Goal: Contribute content: Add original content to the website for others to see

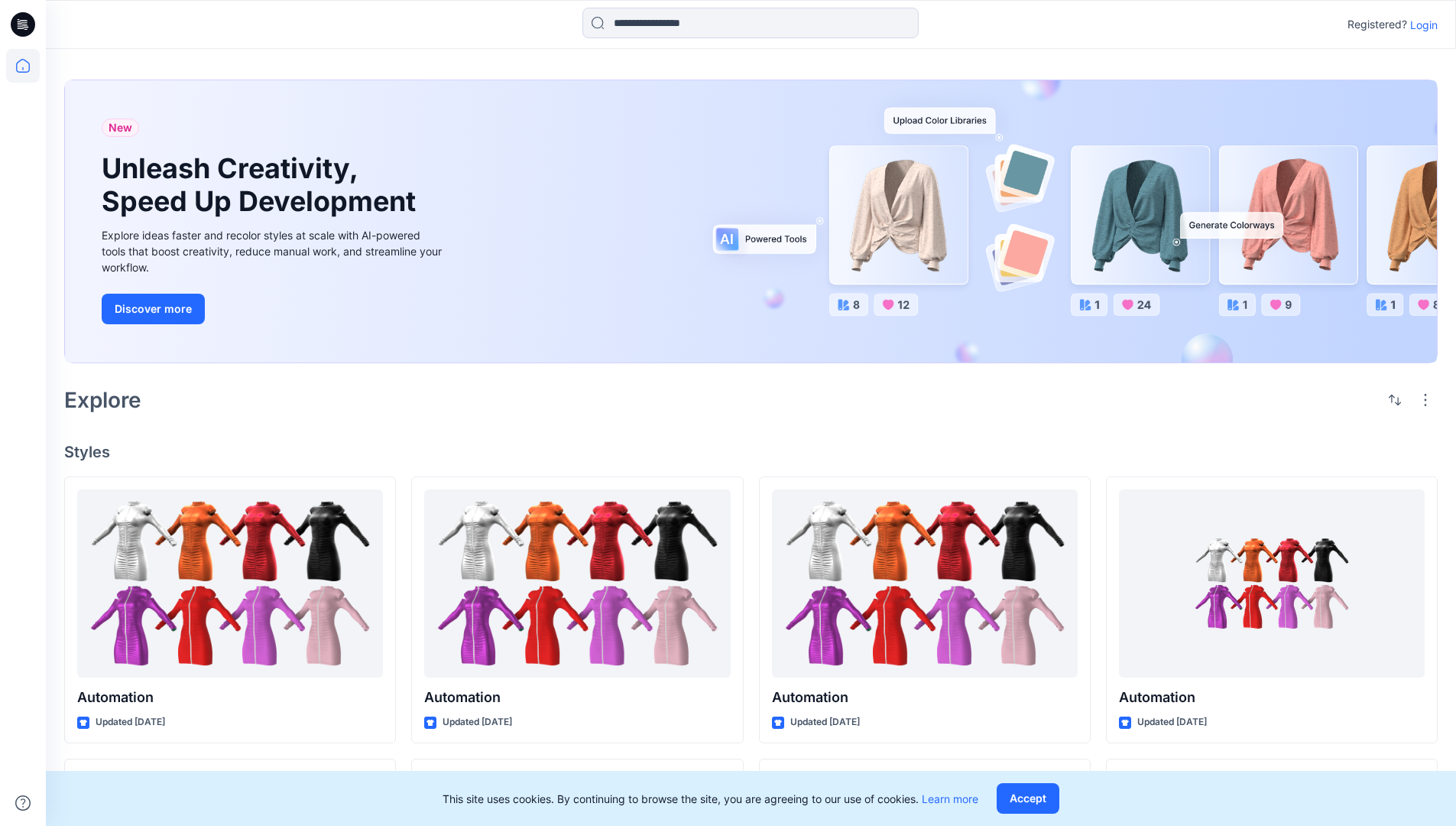
click at [1420, 24] on p "Login" at bounding box center [1424, 25] width 28 height 16
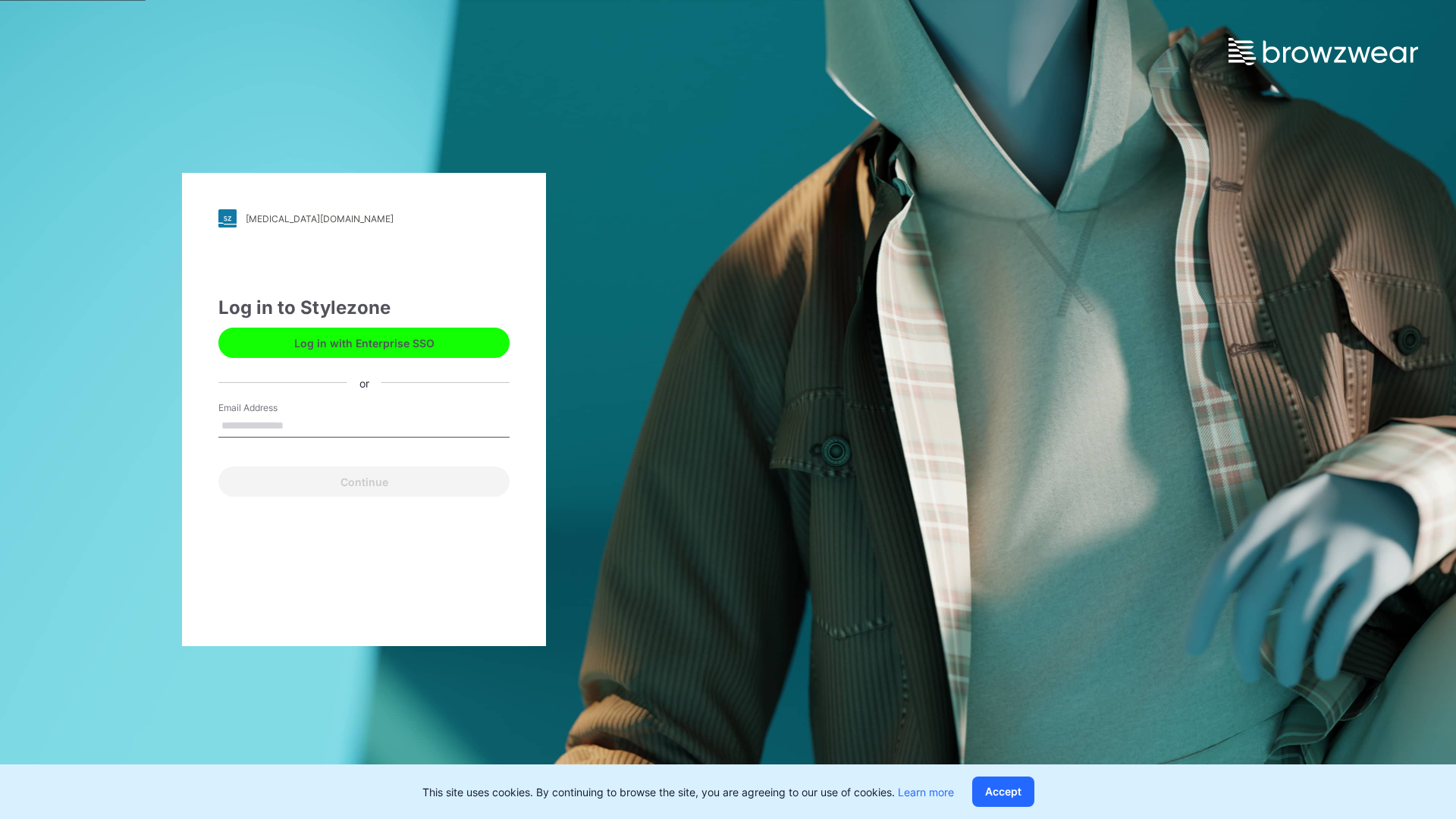
click at [300, 425] on input "Email Address" at bounding box center [364, 426] width 291 height 23
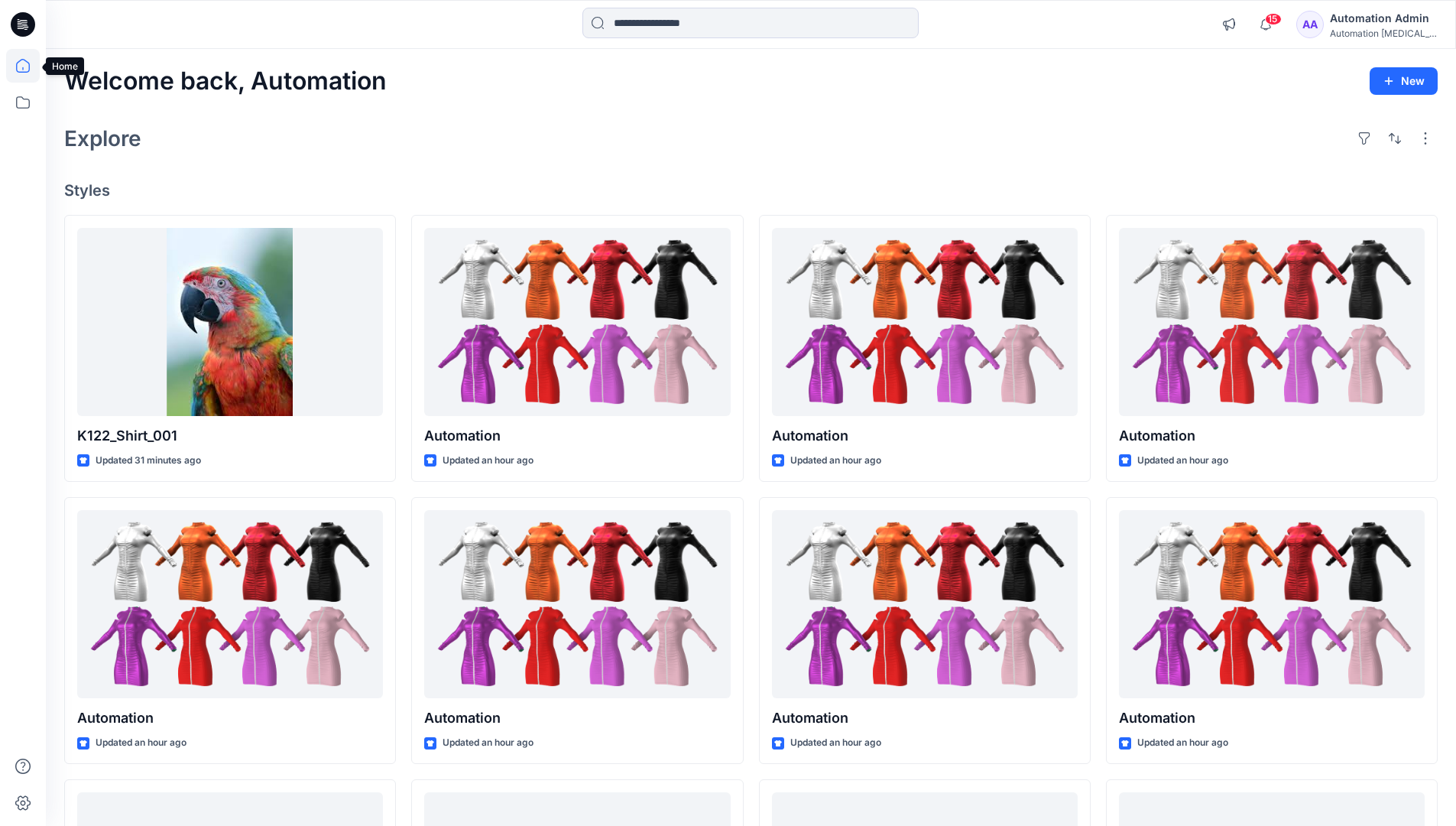
click at [29, 66] on icon at bounding box center [23, 65] width 14 height 14
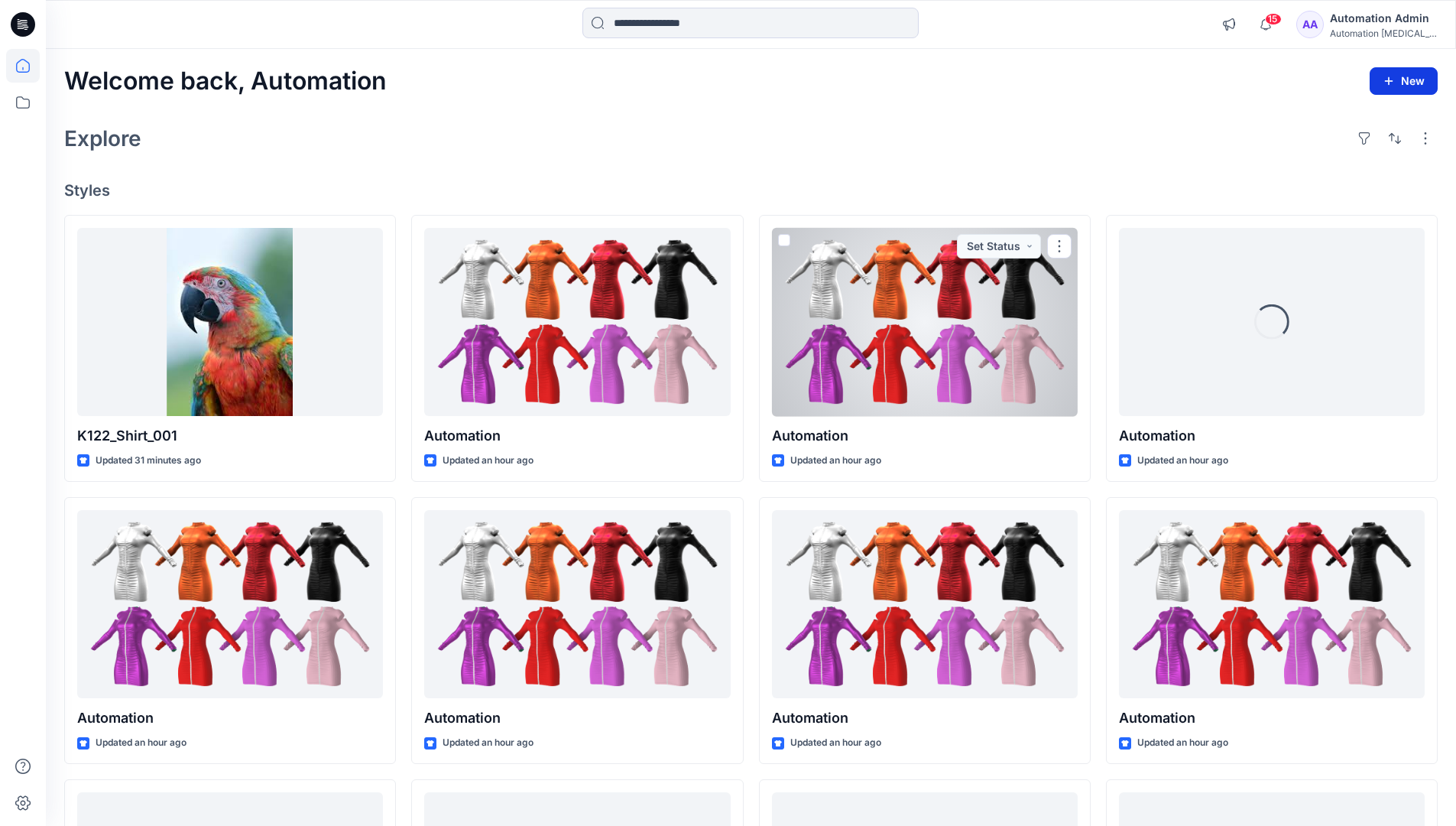
click at [1391, 85] on icon "button" at bounding box center [1388, 80] width 12 height 12
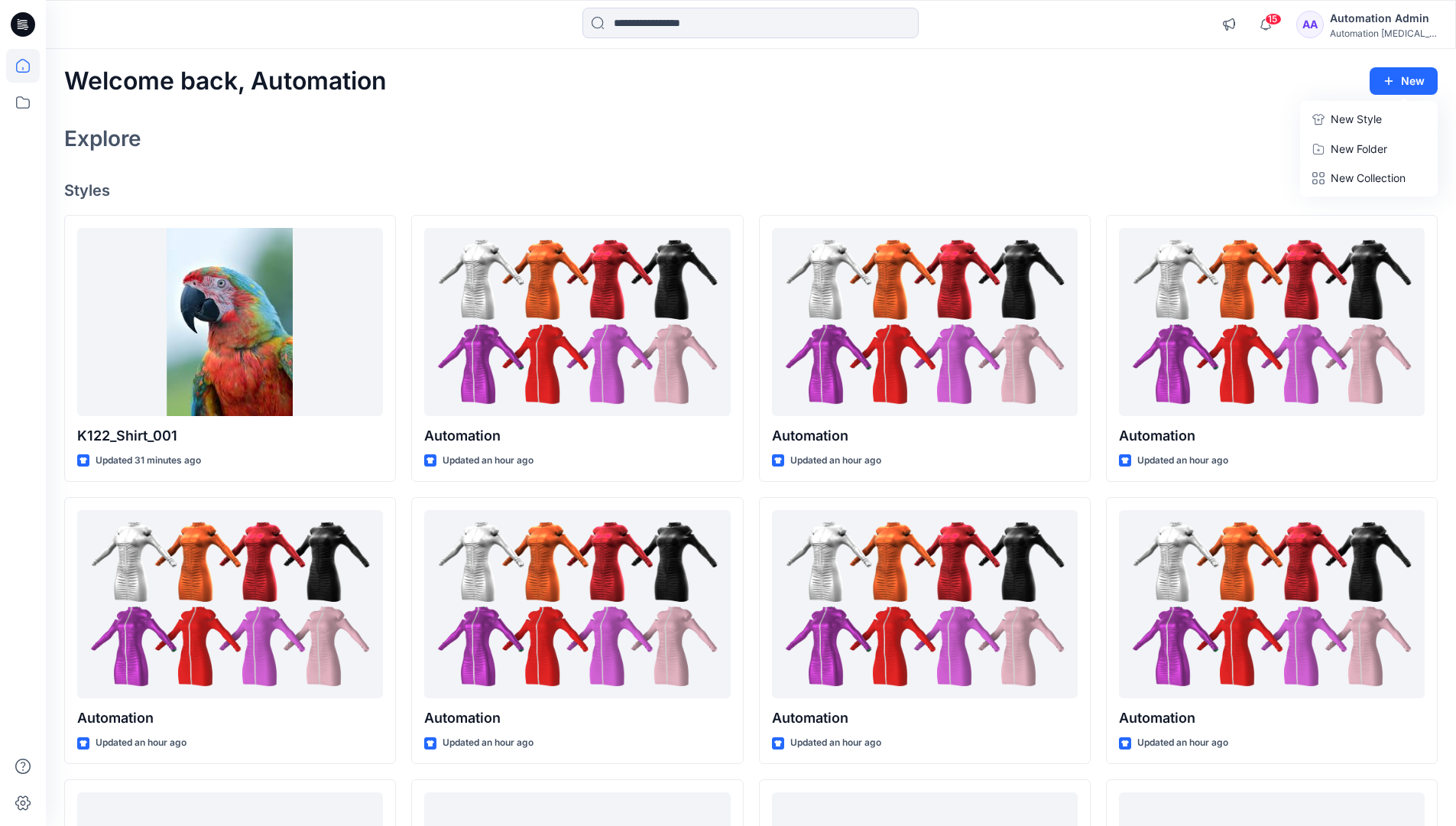
click at [1326, 121] on button "New Style" at bounding box center [1369, 120] width 132 height 31
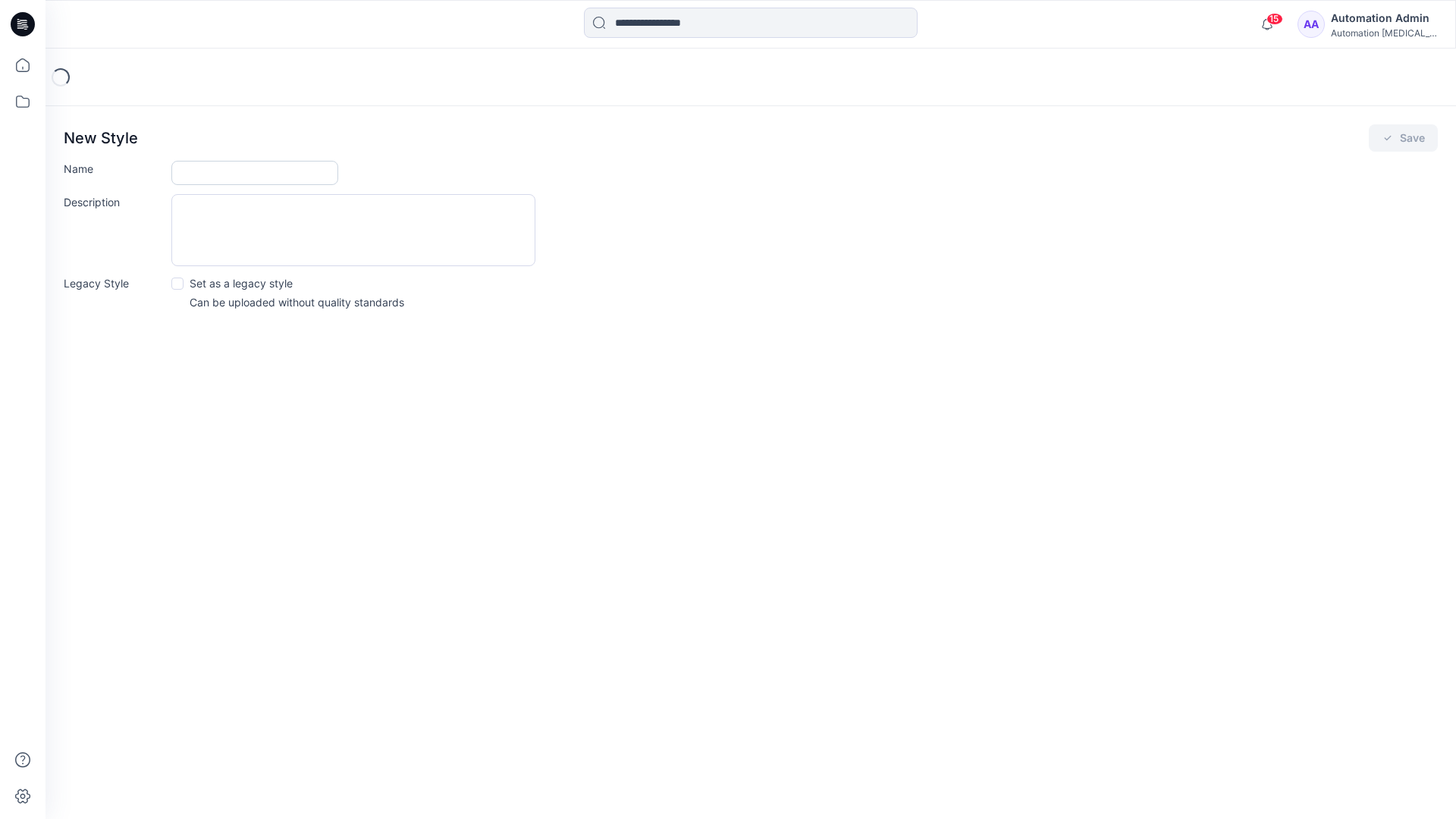
click at [202, 169] on input "Name" at bounding box center [255, 173] width 167 height 24
type input "**********"
click at [1419, 137] on button "Save" at bounding box center [1404, 138] width 69 height 27
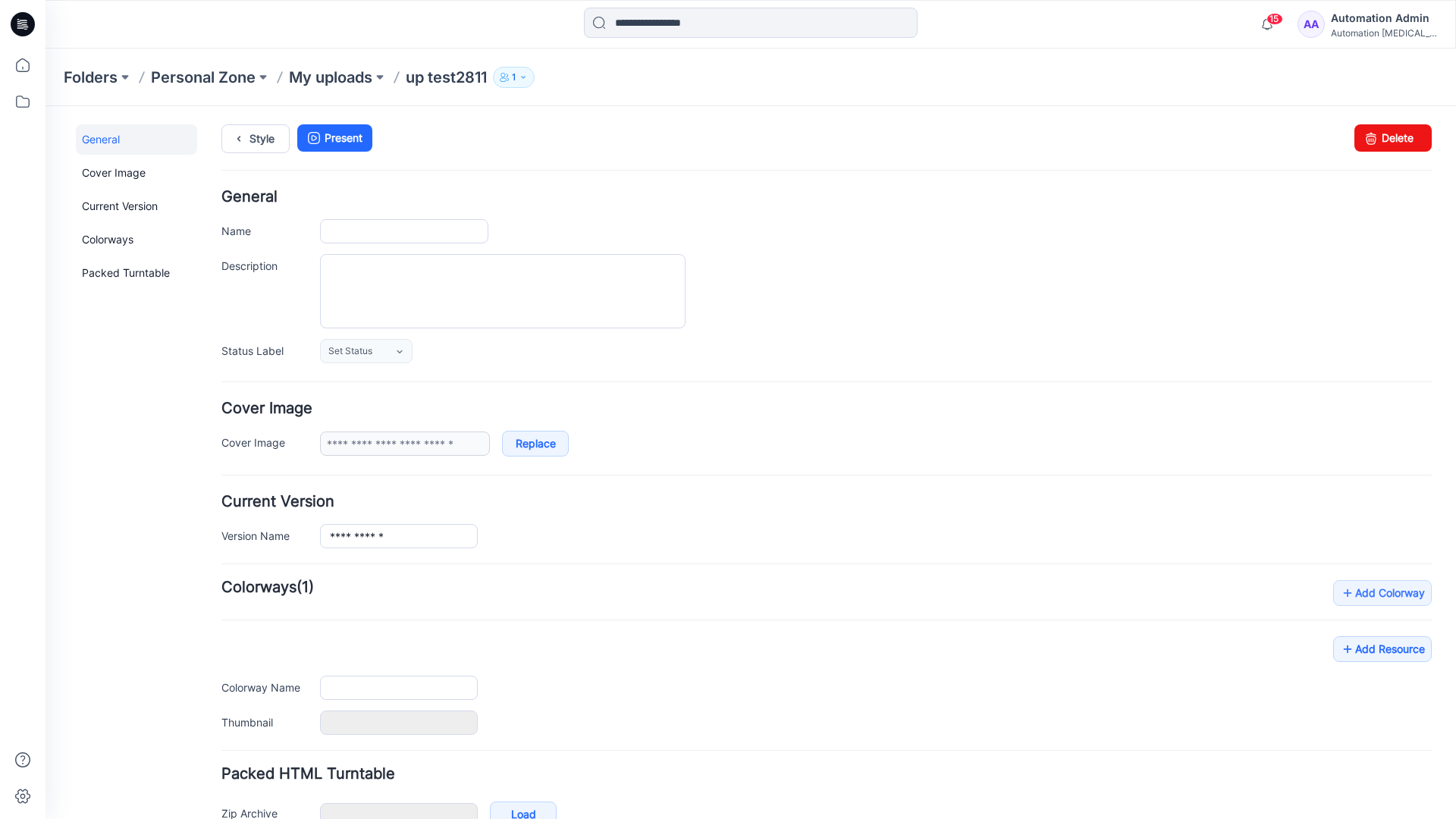
type input "**********"
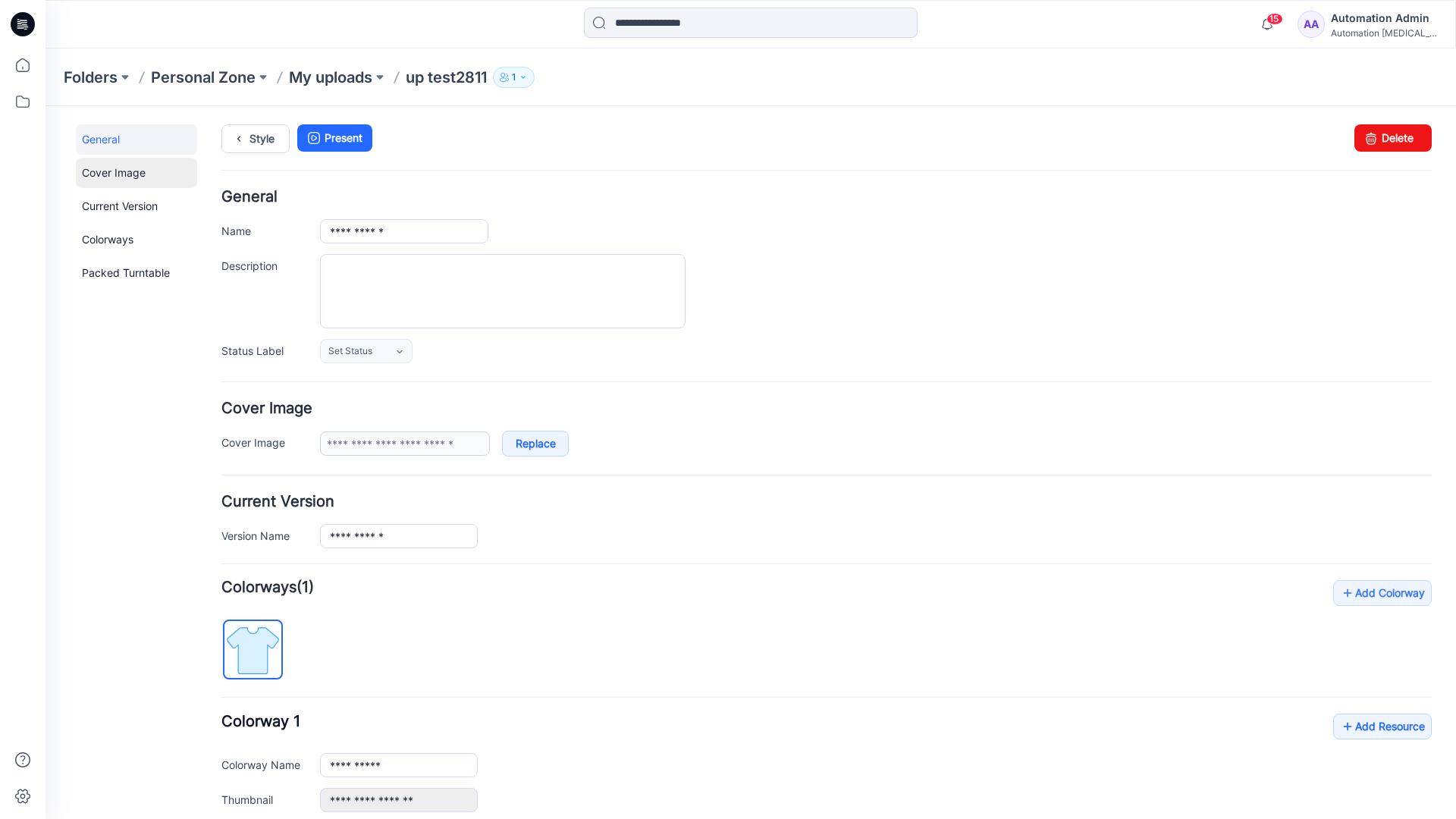
click at [111, 172] on link "Cover Image" at bounding box center [136, 173] width 121 height 31
click at [105, 202] on link "Current Version" at bounding box center [136, 206] width 121 height 31
click at [110, 237] on link "Colorways" at bounding box center [136, 239] width 121 height 31
click at [114, 274] on link "Packed Turntable" at bounding box center [136, 273] width 121 height 31
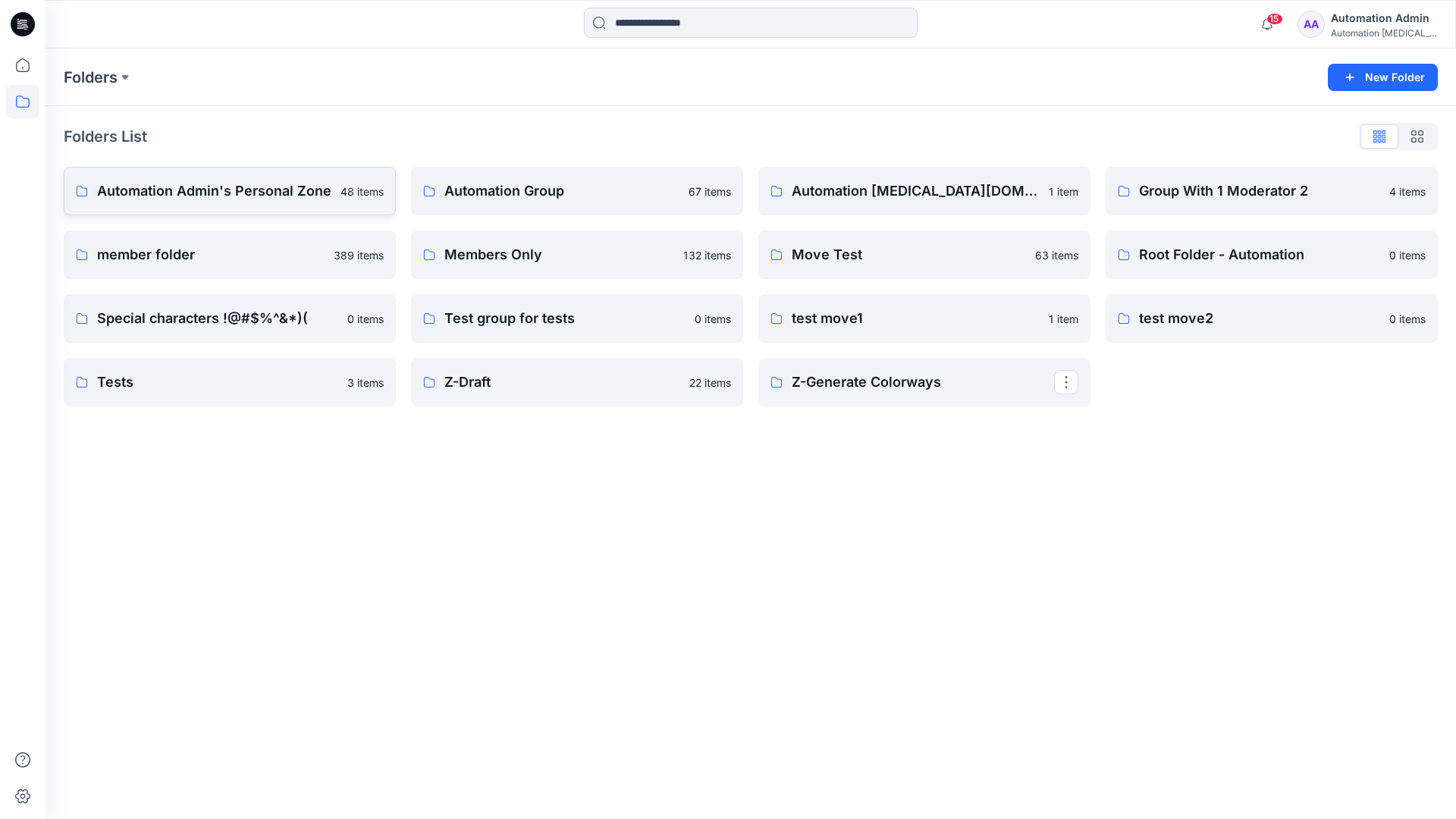
click at [242, 196] on p "Automation Admin's Personal Zone" at bounding box center [214, 191] width 235 height 21
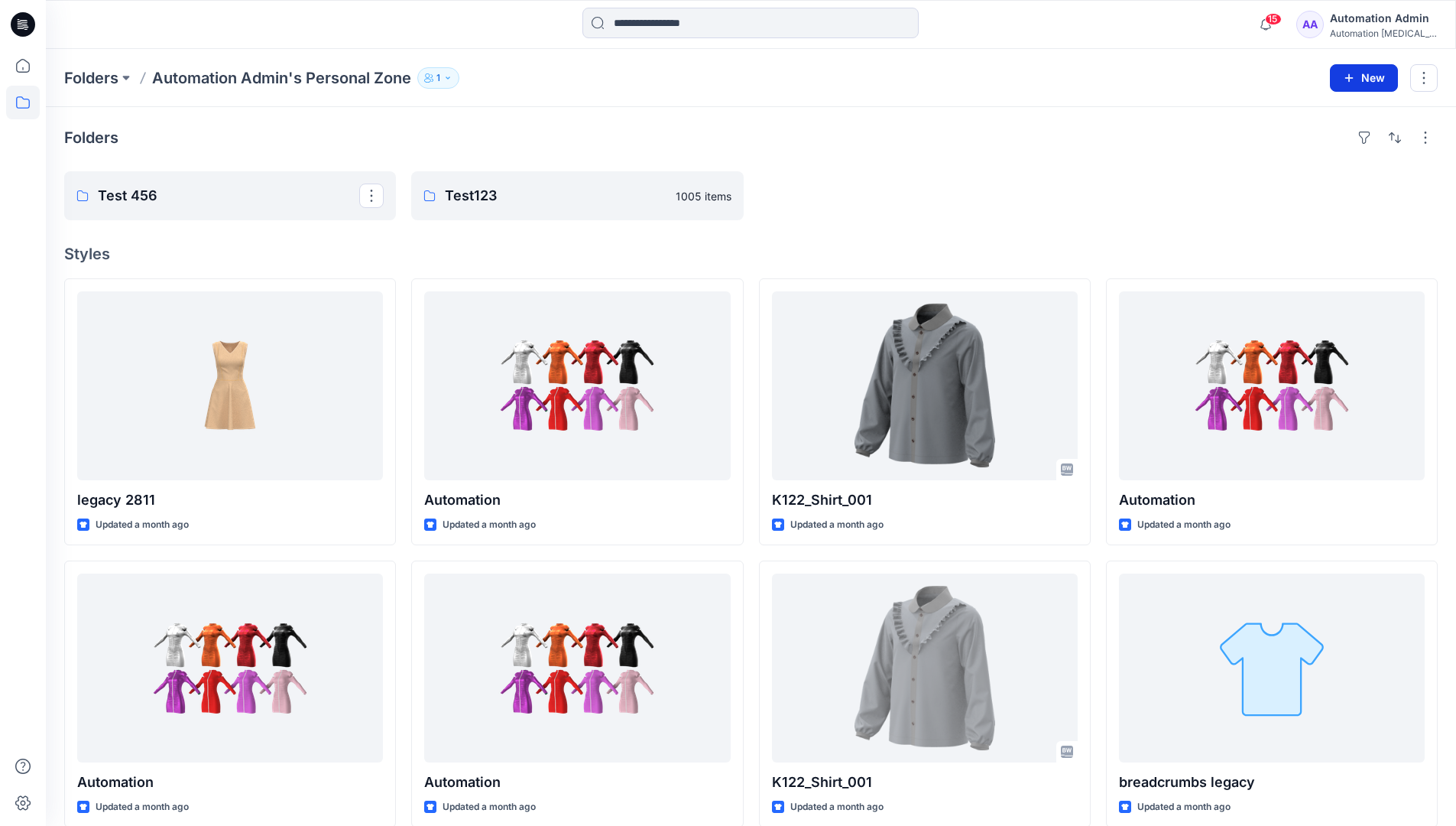
click at [1347, 75] on icon "button" at bounding box center [1349, 77] width 12 height 12
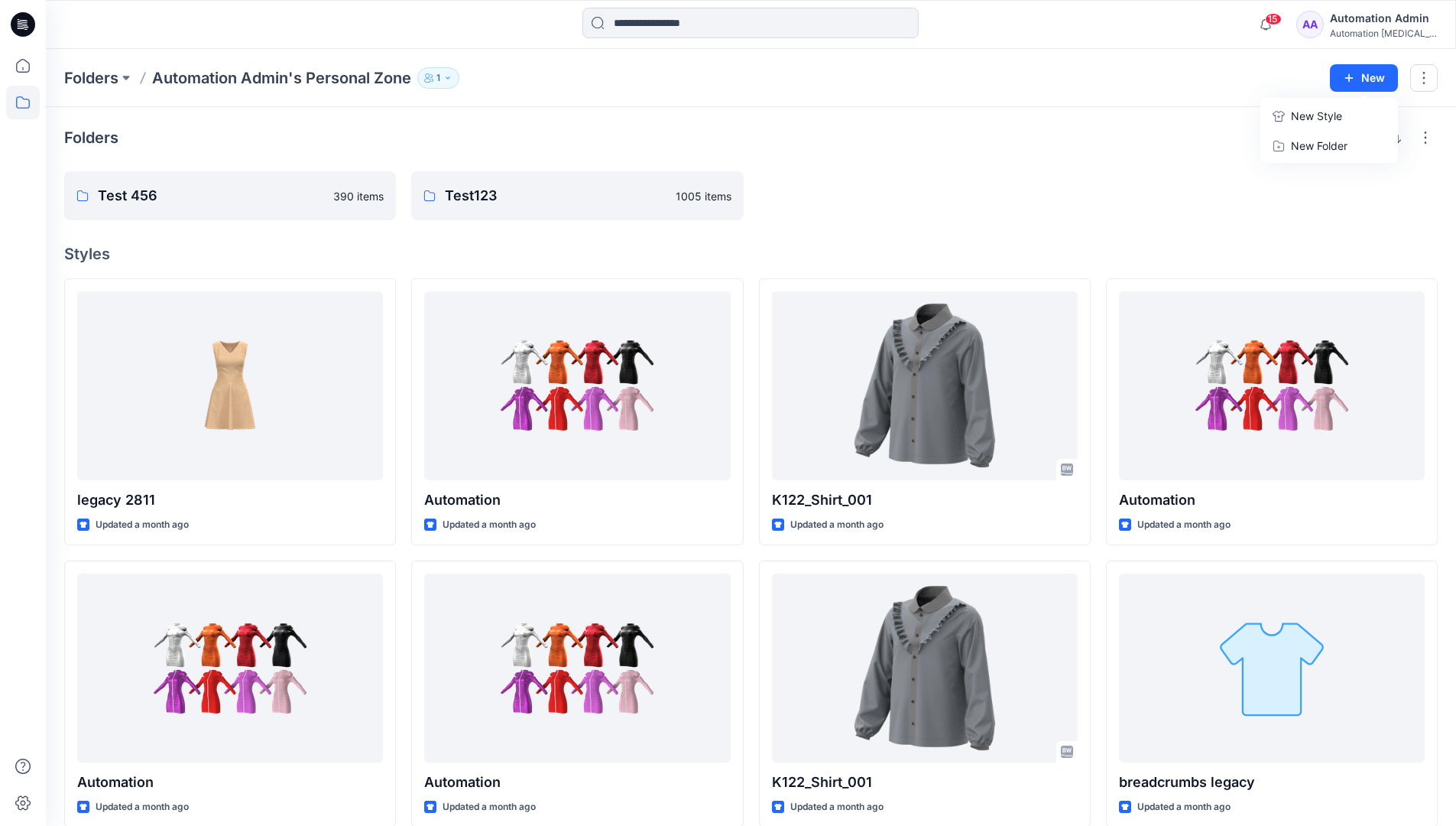
click at [1332, 114] on p "New Style" at bounding box center [1316, 116] width 51 height 19
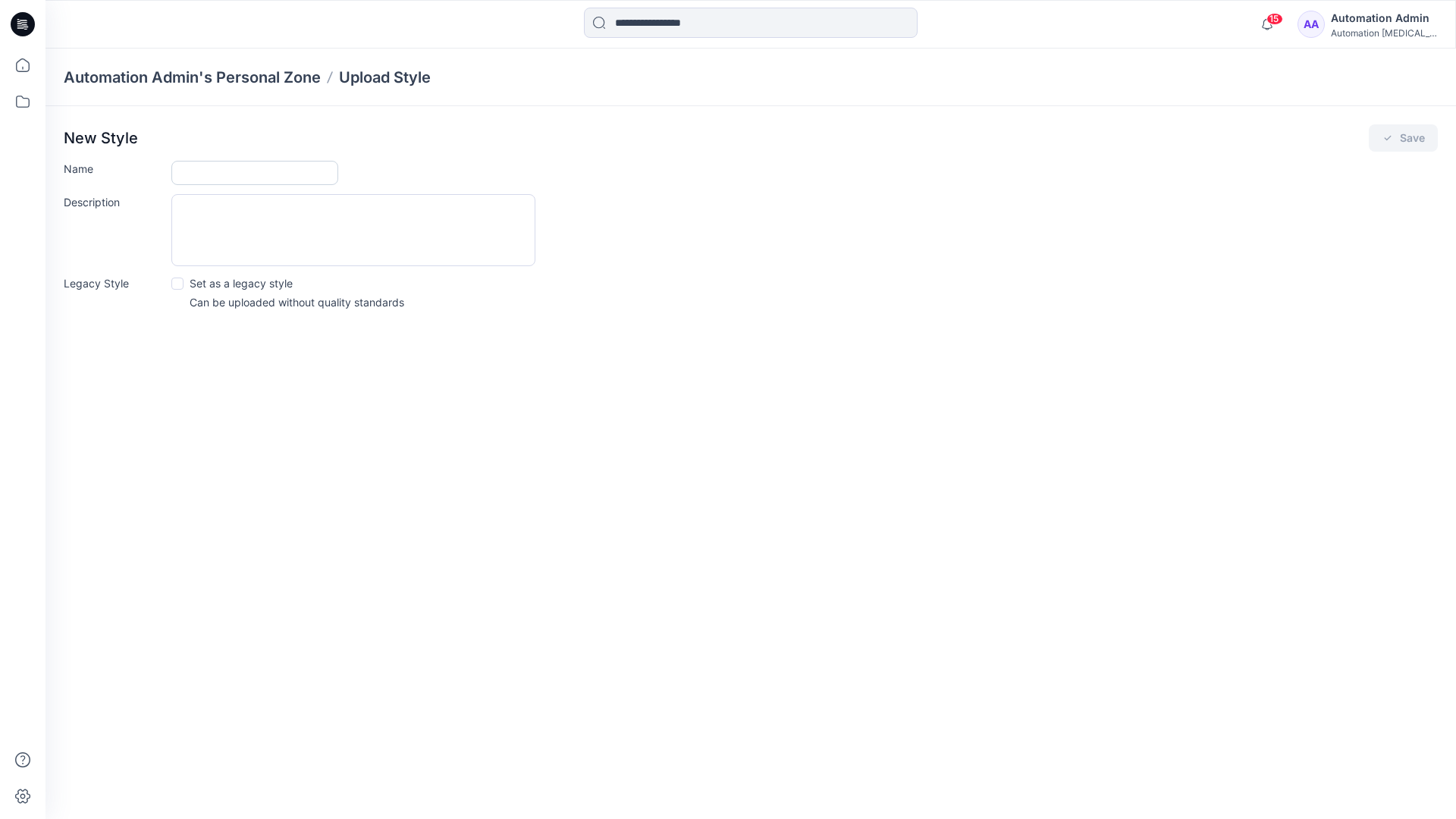
click at [201, 169] on input "Name" at bounding box center [255, 173] width 167 height 24
type input "**********"
click at [179, 282] on span at bounding box center [177, 283] width 12 height 12
click at [1408, 141] on button "Save" at bounding box center [1404, 138] width 69 height 27
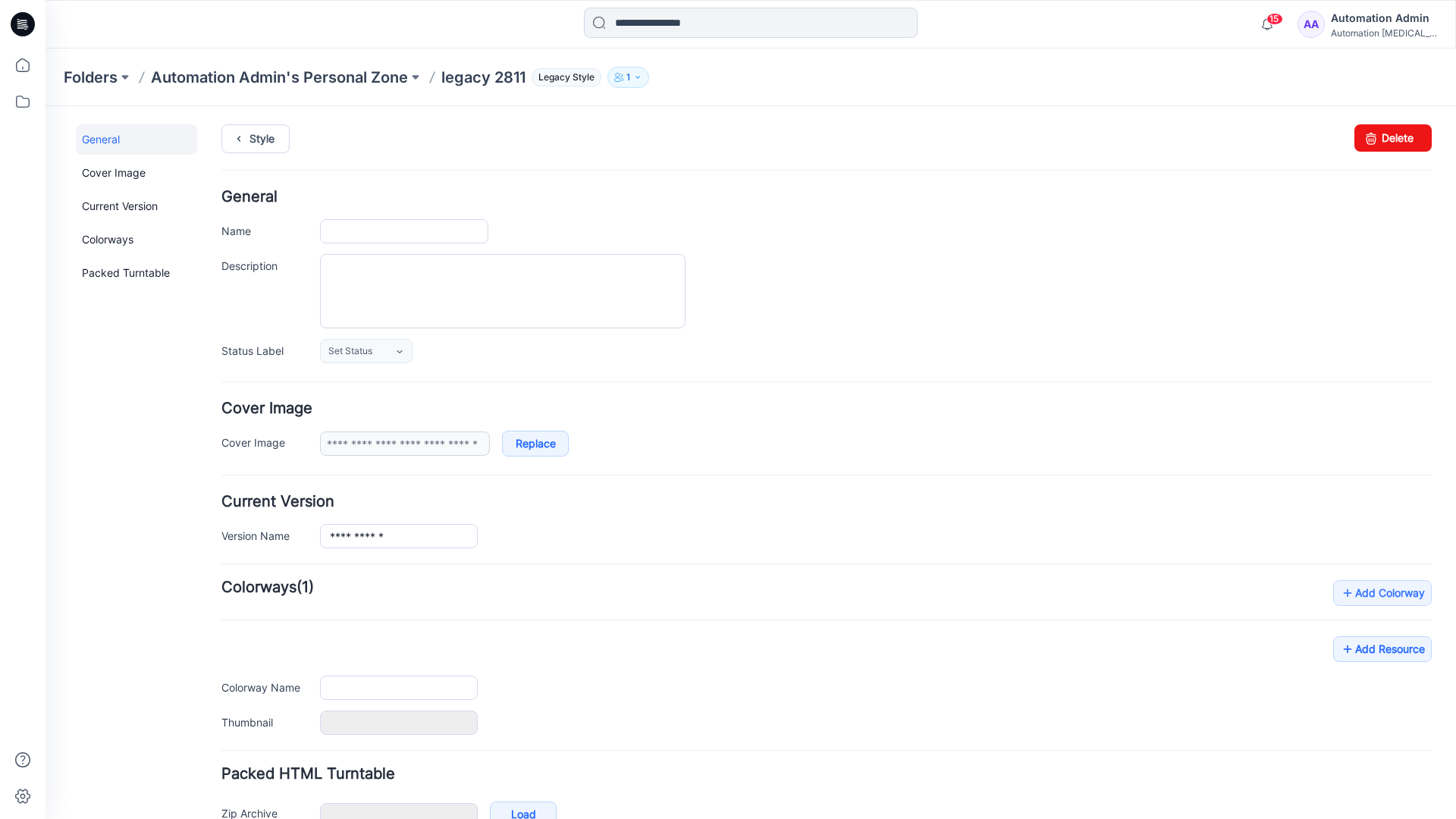
type input "**********"
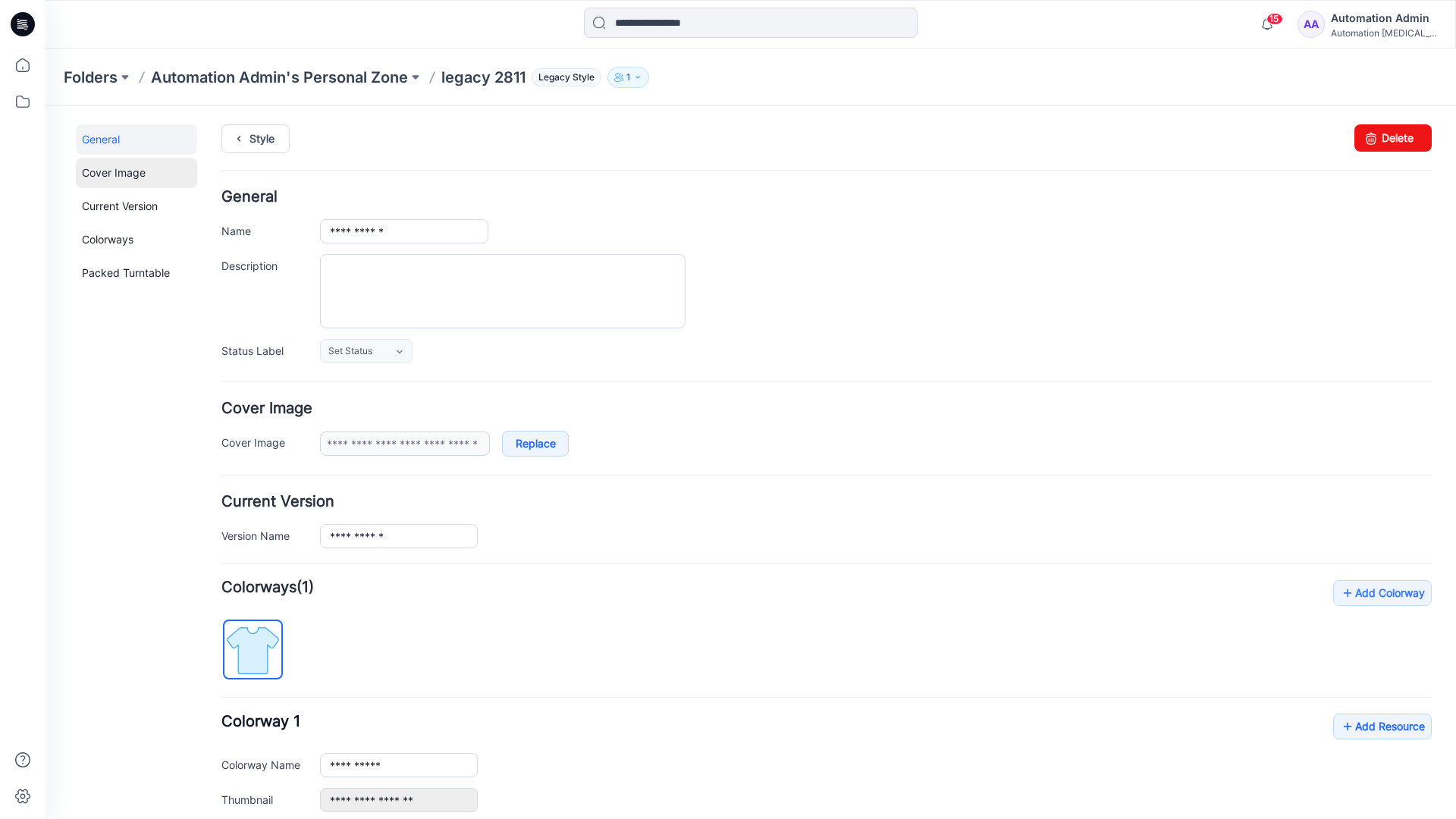
click at [115, 173] on link "Cover Image" at bounding box center [136, 173] width 121 height 31
click at [115, 210] on link "Current Version" at bounding box center [136, 206] width 121 height 31
click at [111, 238] on link "Colorways" at bounding box center [136, 239] width 121 height 31
click at [121, 273] on link "Packed Turntable" at bounding box center [136, 273] width 121 height 31
click at [1375, 135] on link "Delete" at bounding box center [1393, 138] width 77 height 27
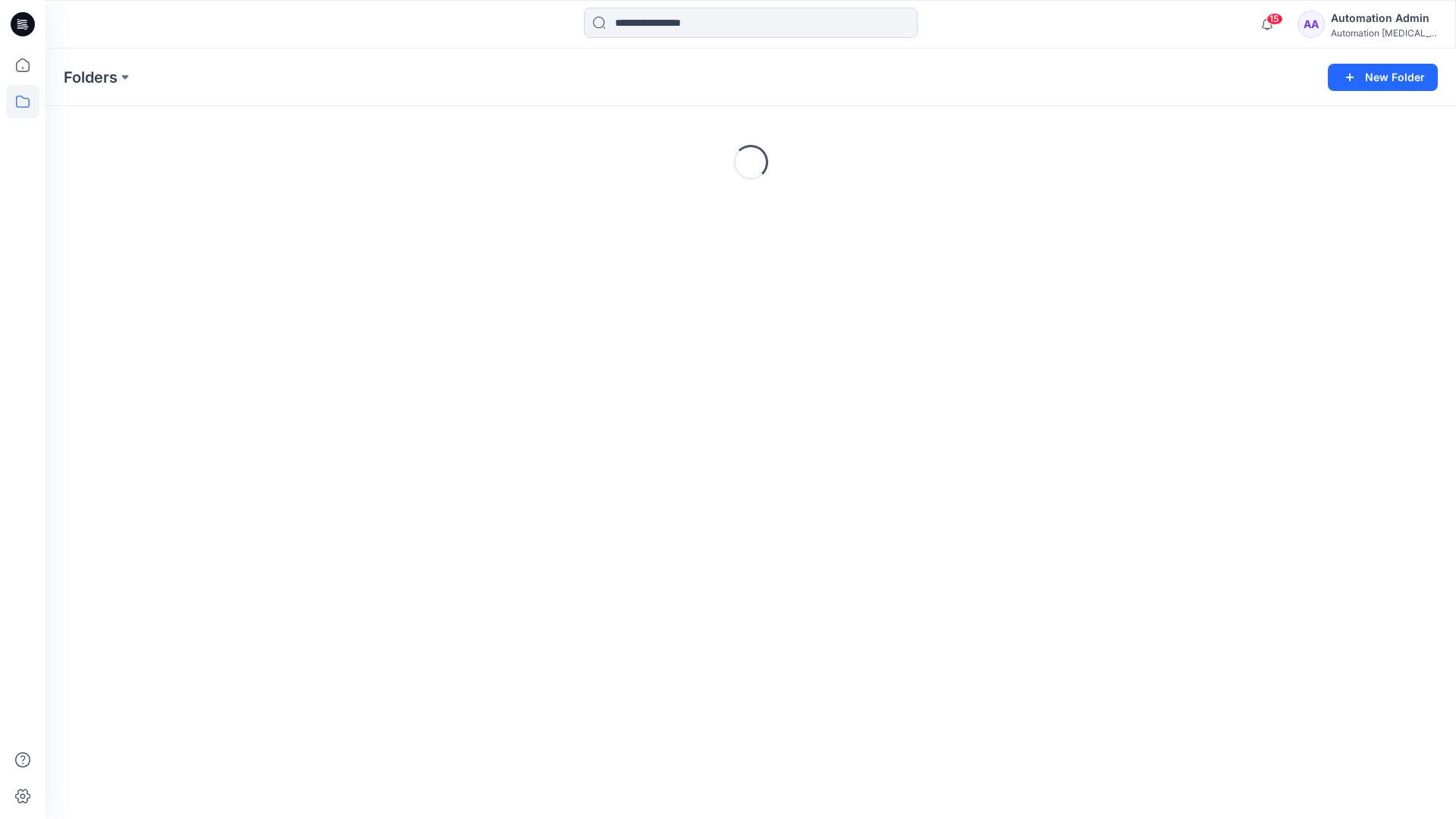
click at [1377, 32] on div "Automation [MEDICAL_DATA]..." at bounding box center [1384, 33] width 106 height 11
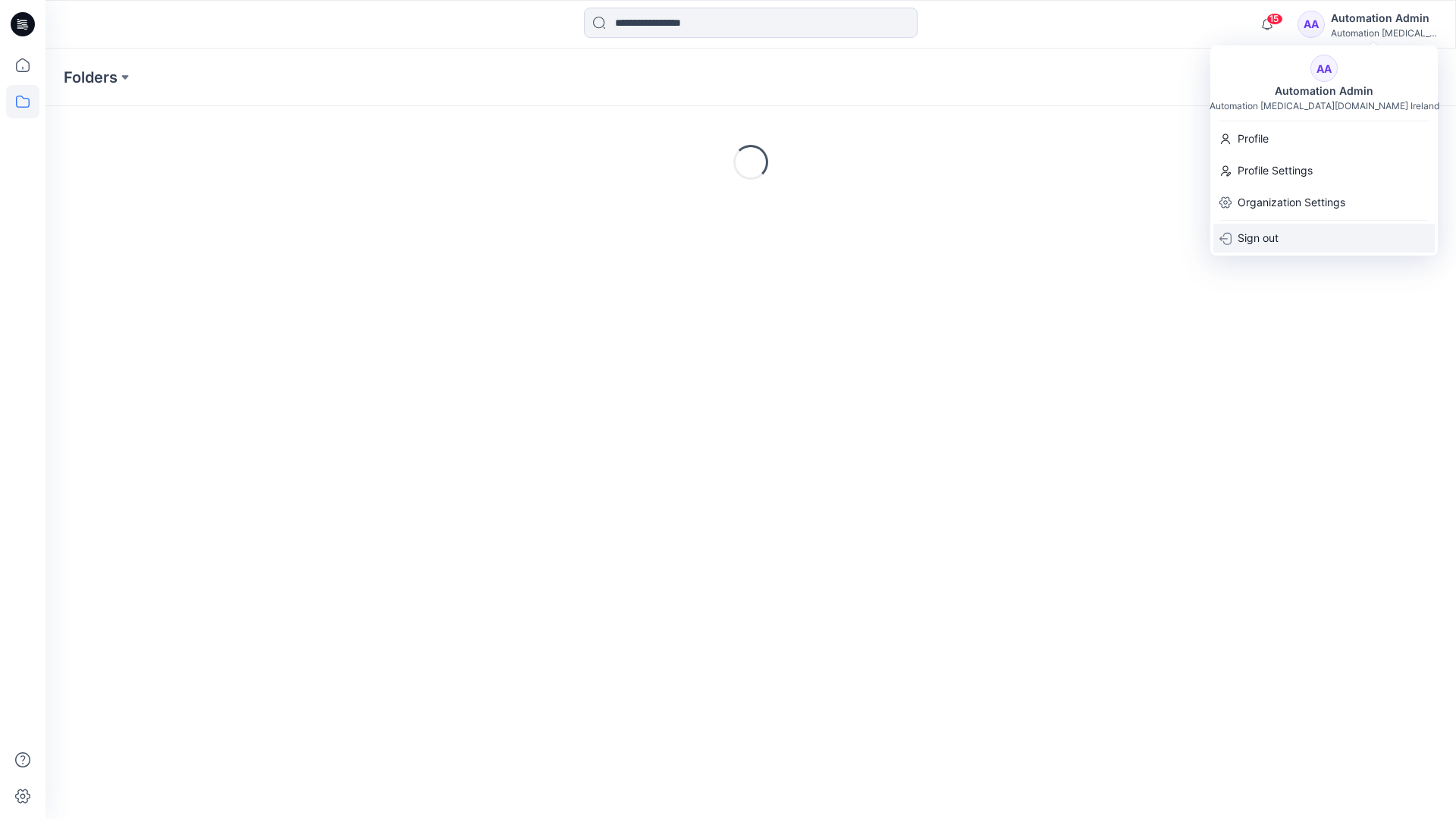
click at [1266, 236] on p "Sign out" at bounding box center [1258, 238] width 41 height 29
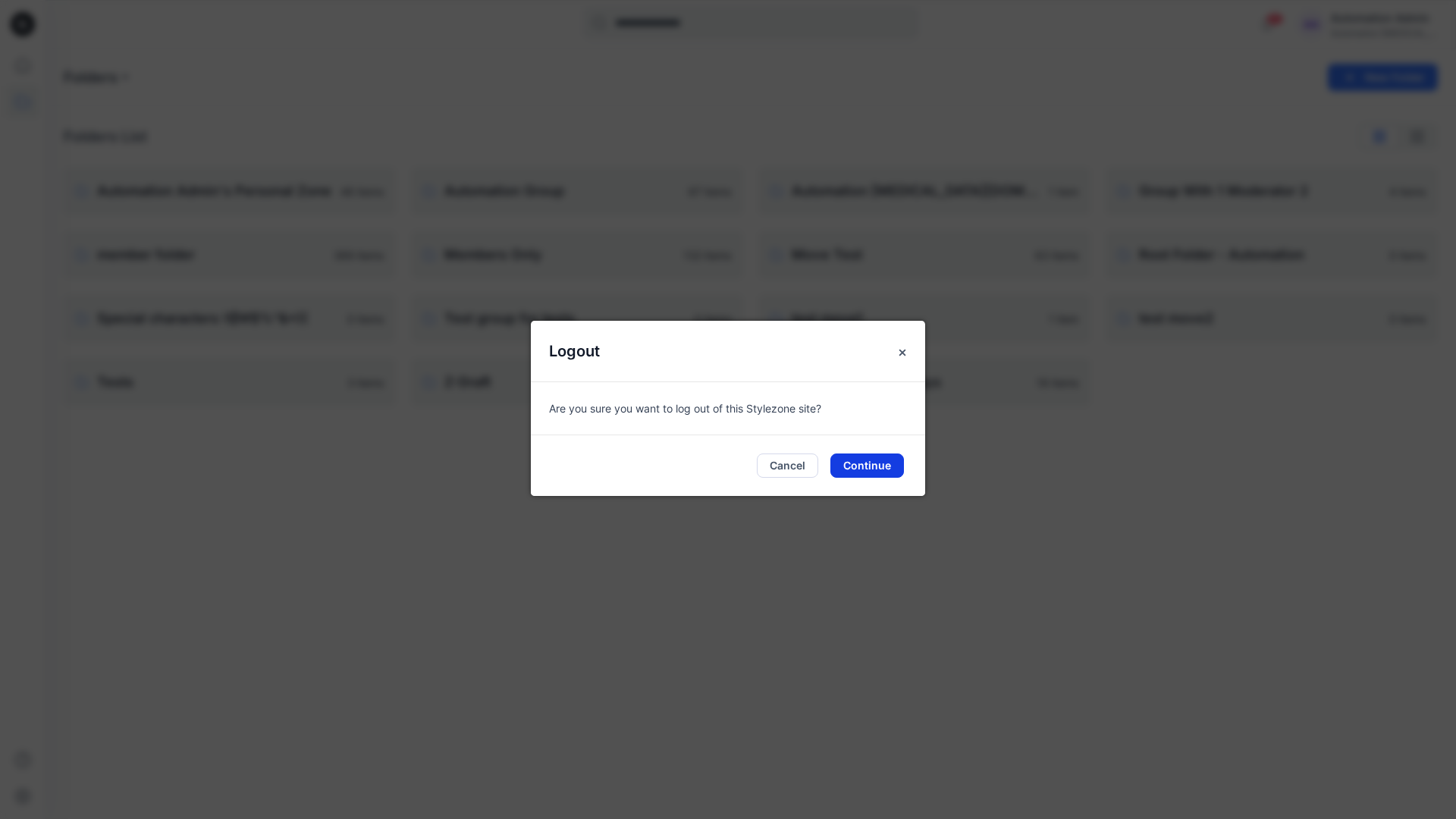
click at [883, 460] on button "Continue" at bounding box center [867, 465] width 73 height 24
